Goal: Task Accomplishment & Management: Manage account settings

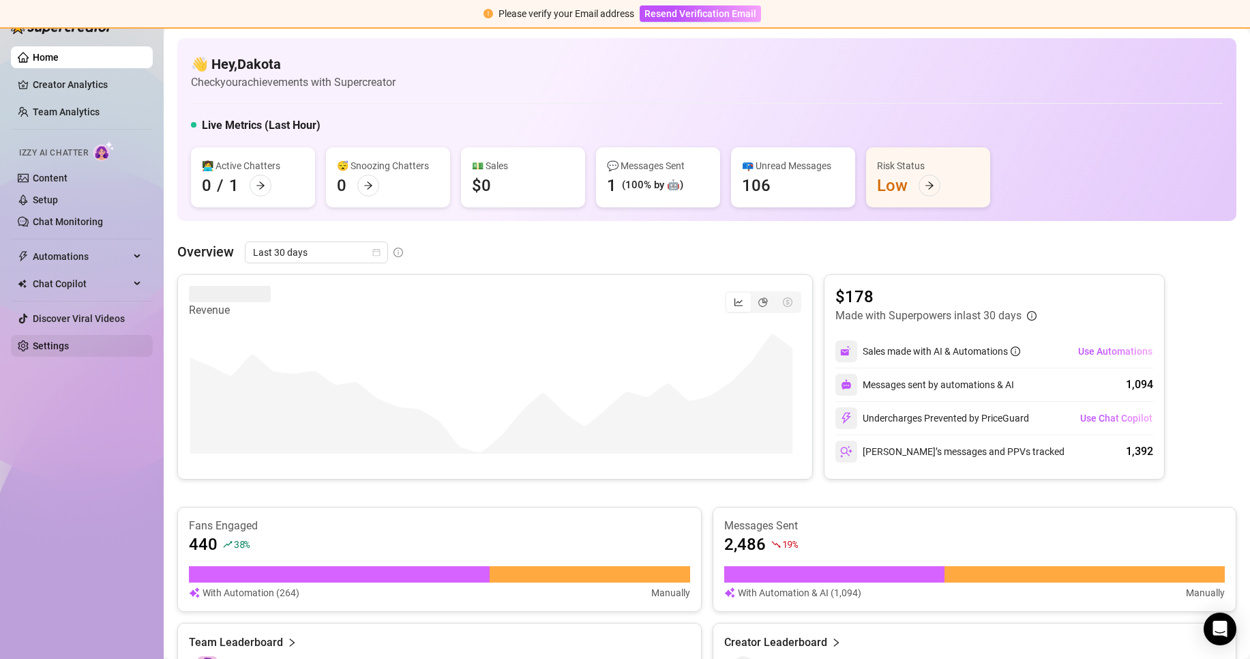
click at [69, 346] on link "Settings" at bounding box center [51, 345] width 36 height 11
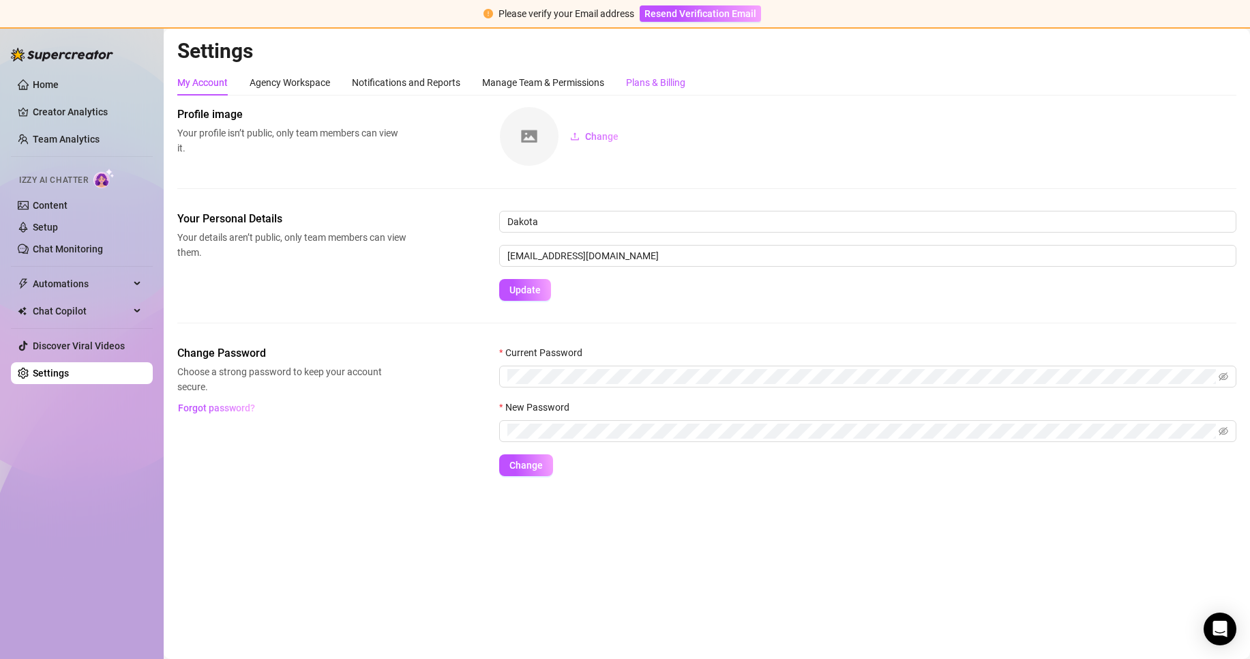
click at [679, 83] on div "Plans & Billing" at bounding box center [655, 82] width 59 height 15
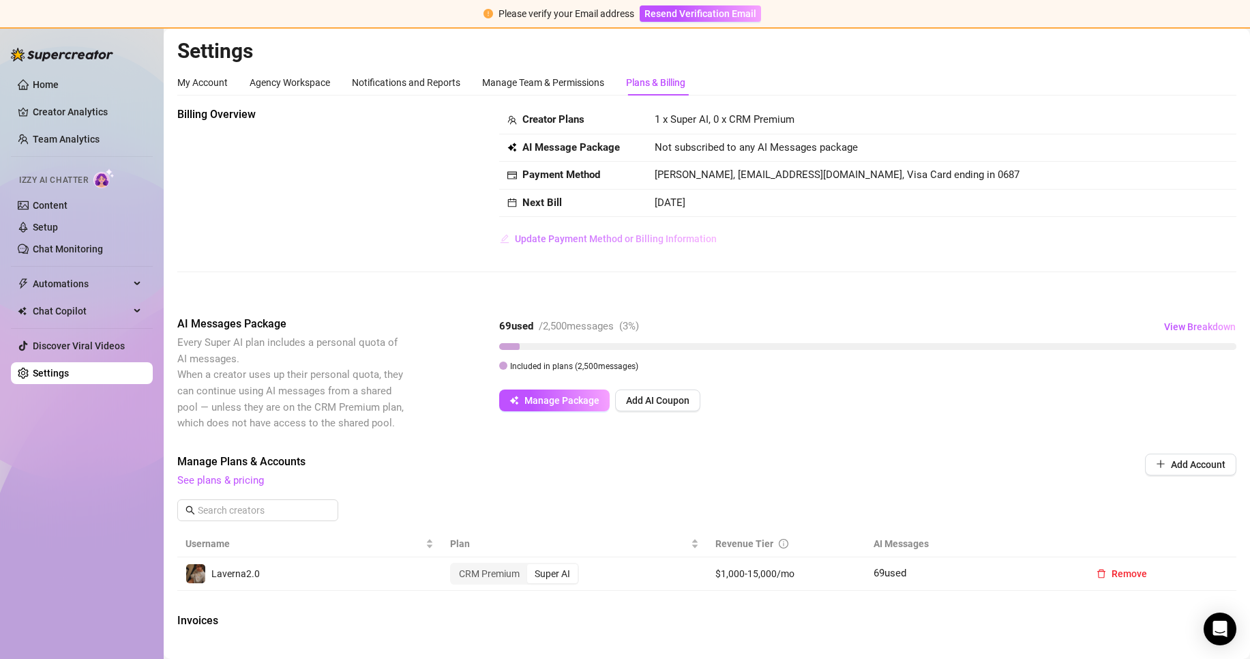
click at [583, 243] on span "Update Payment Method or Billing Information" at bounding box center [616, 238] width 202 height 11
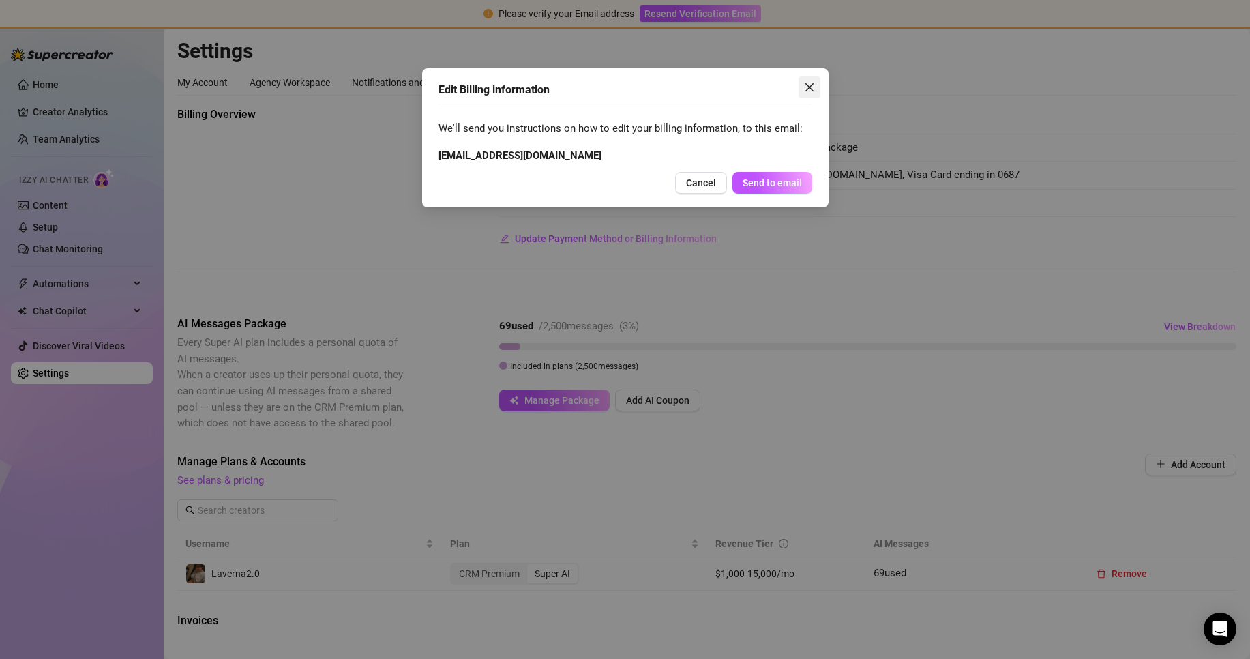
click at [815, 88] on span "Close" at bounding box center [809, 87] width 22 height 11
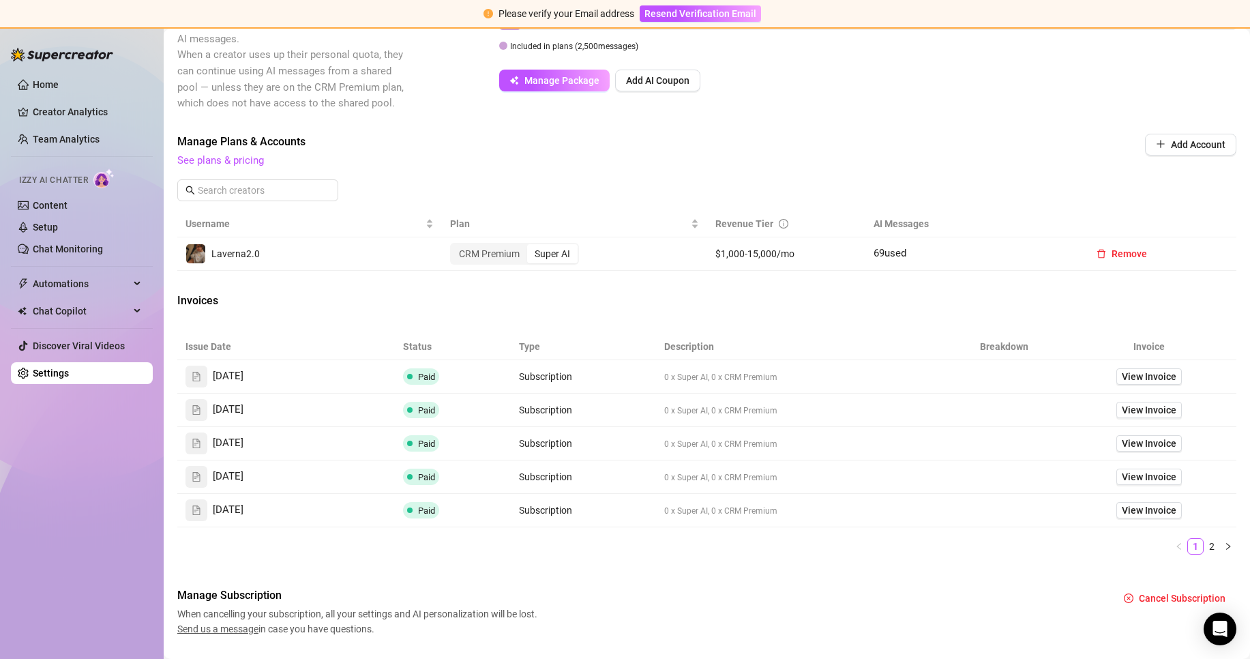
scroll to position [355, 0]
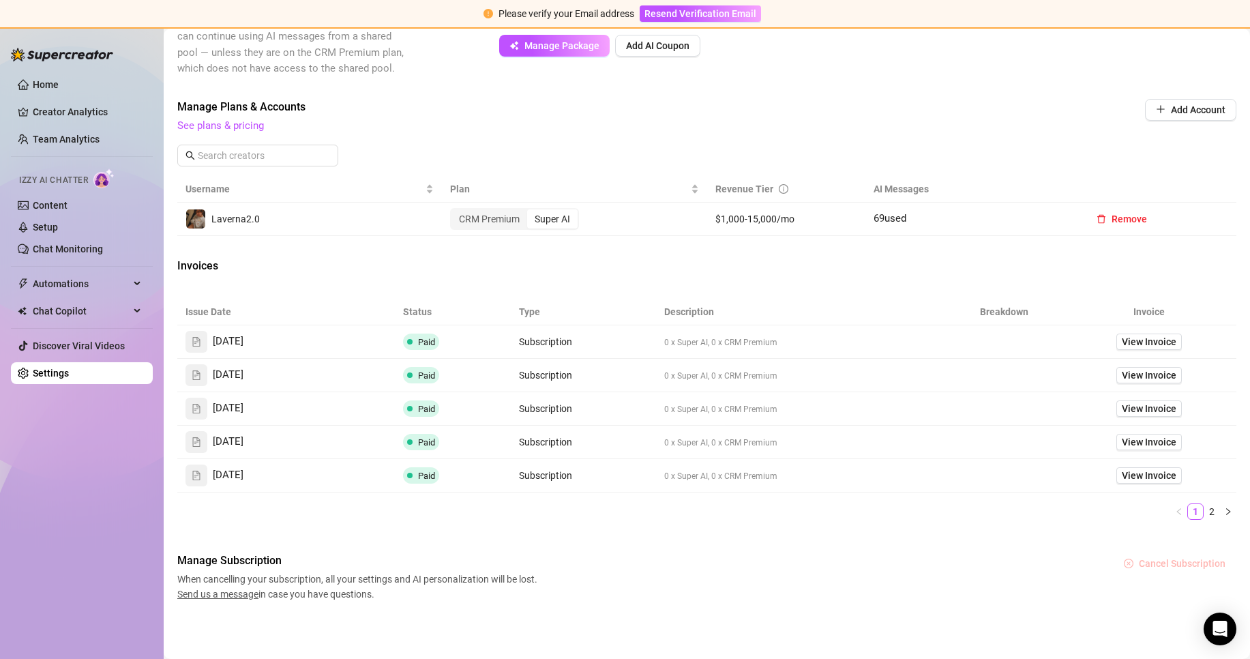
click at [1141, 573] on button "Cancel Subscription" at bounding box center [1174, 563] width 123 height 22
click at [1230, 532] on span "OK" at bounding box center [1230, 527] width 13 height 11
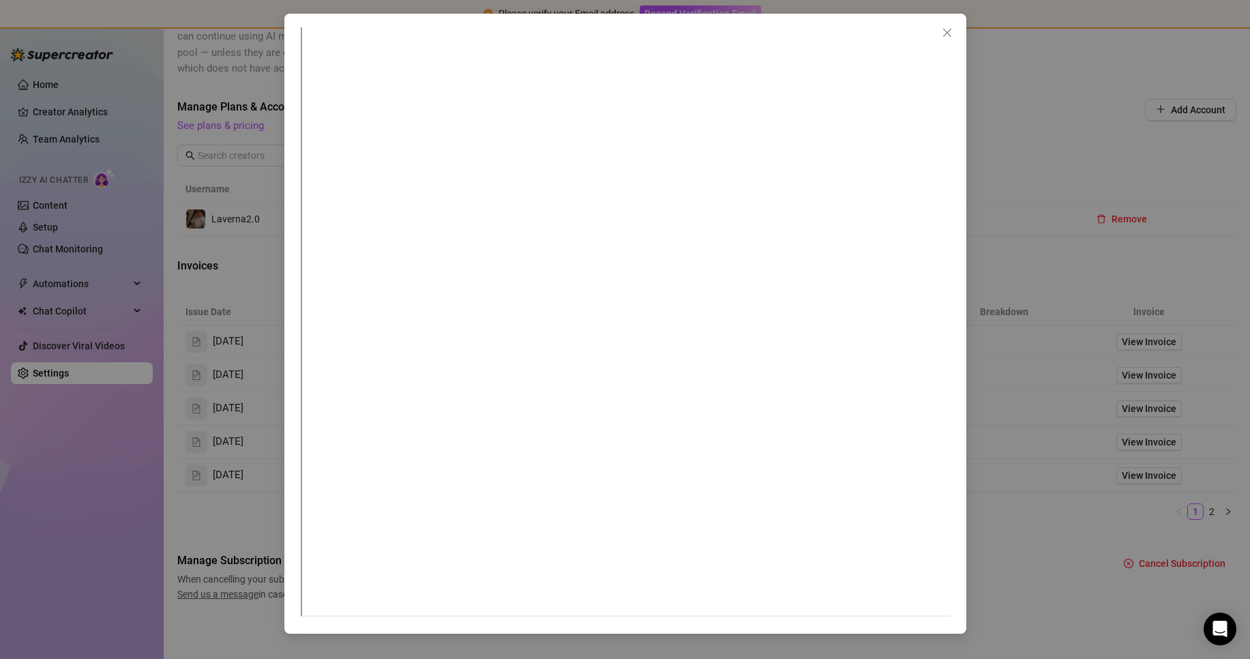
scroll to position [7, 0]
click at [952, 39] on button "Close" at bounding box center [947, 33] width 22 height 22
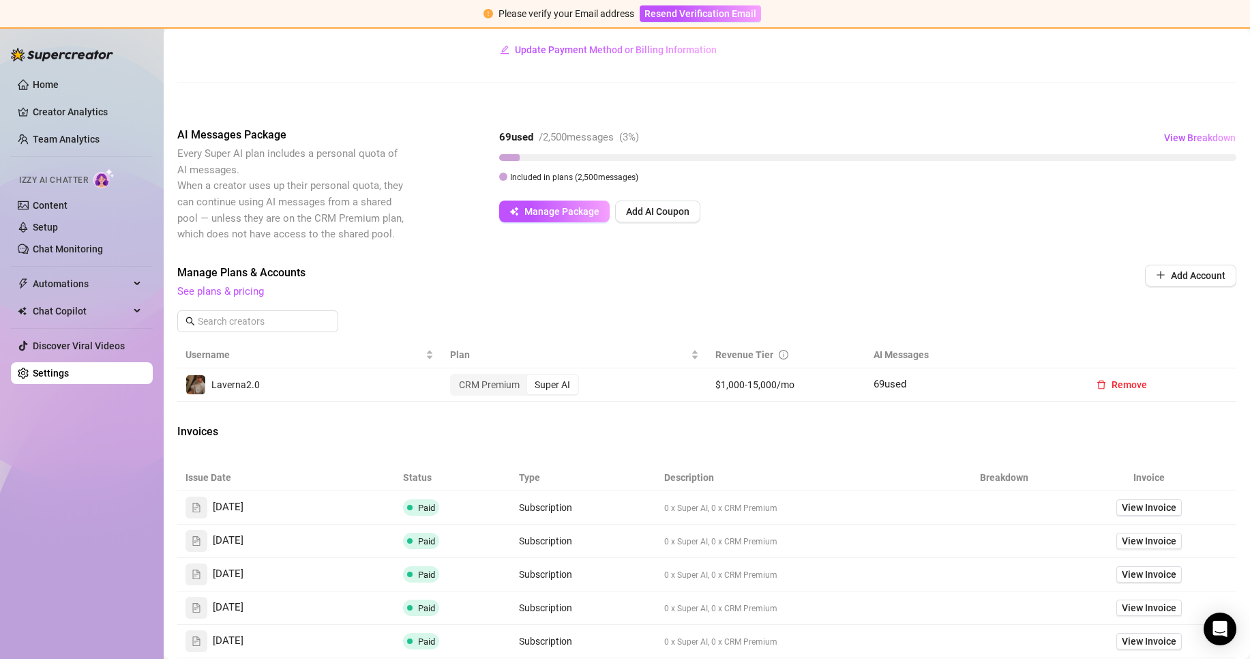
scroll to position [0, 0]
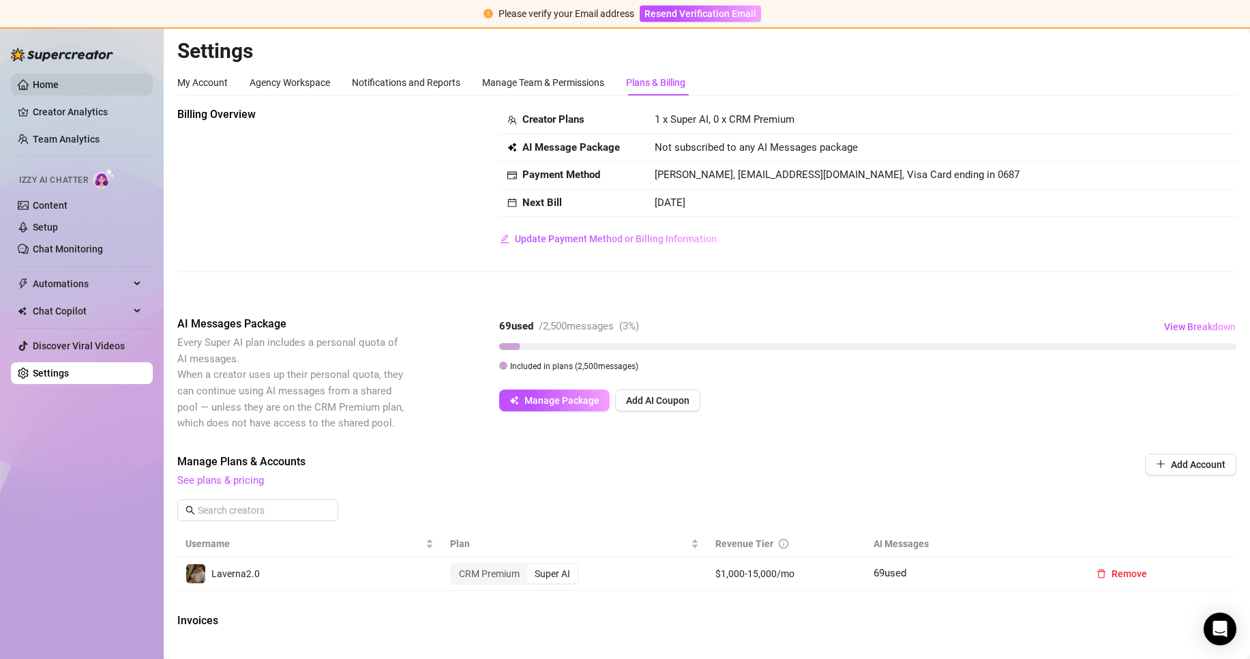
click at [59, 90] on link "Home" at bounding box center [46, 84] width 26 height 11
